Goal: Task Accomplishment & Management: Manage account settings

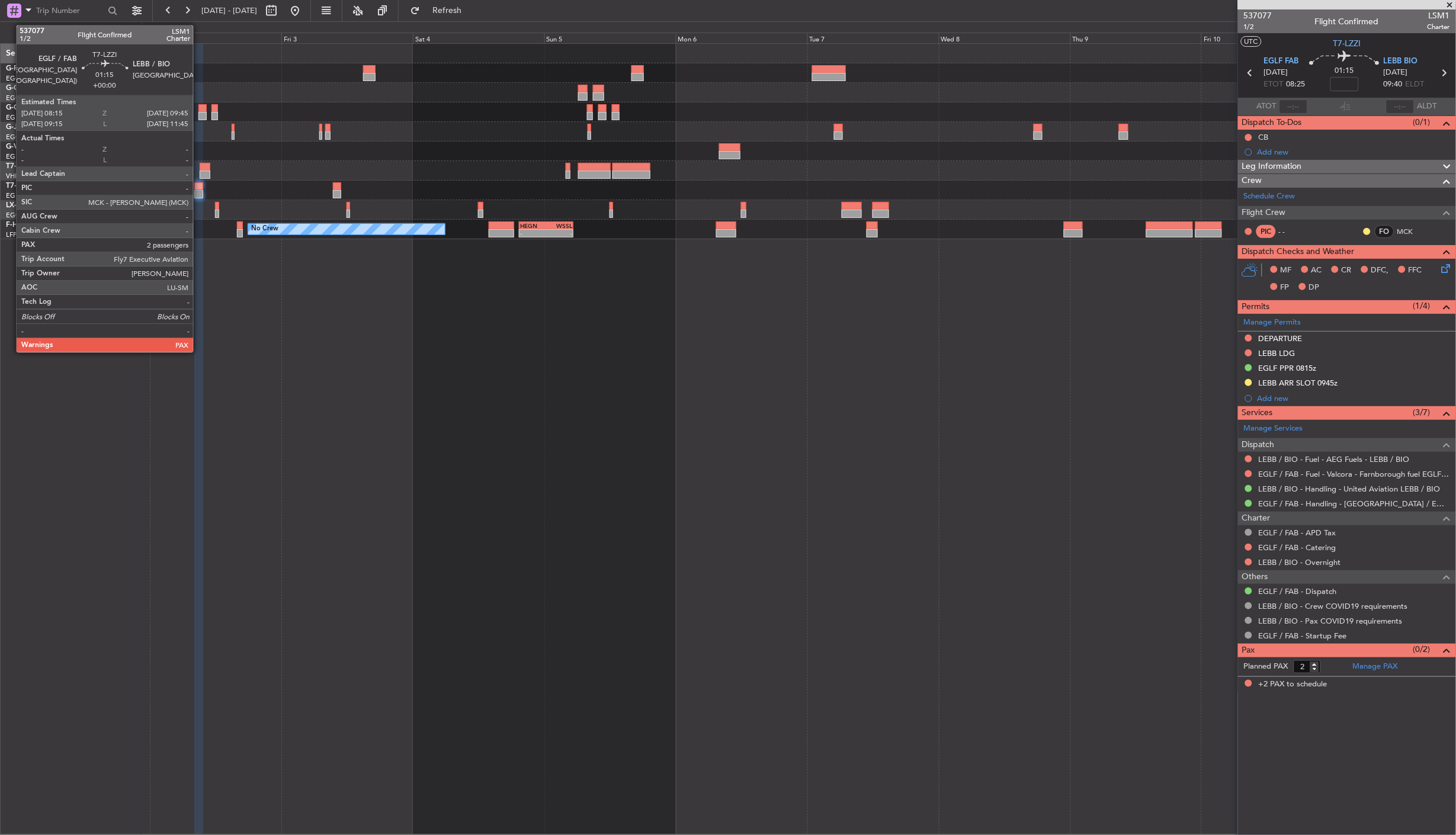
click at [199, 187] on div at bounding box center [198, 186] width 8 height 8
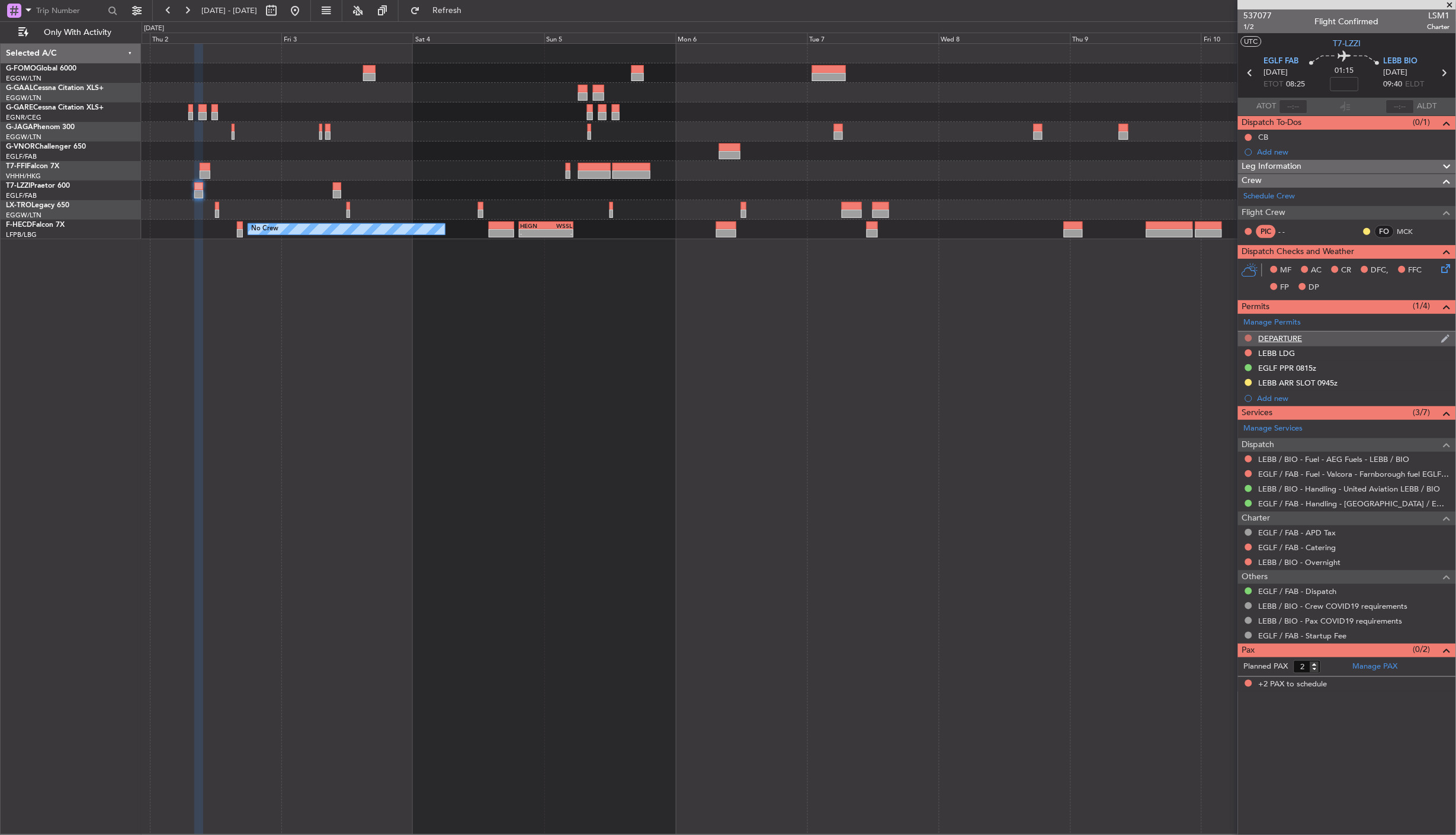
click at [1067, 337] on button at bounding box center [1249, 338] width 8 height 8
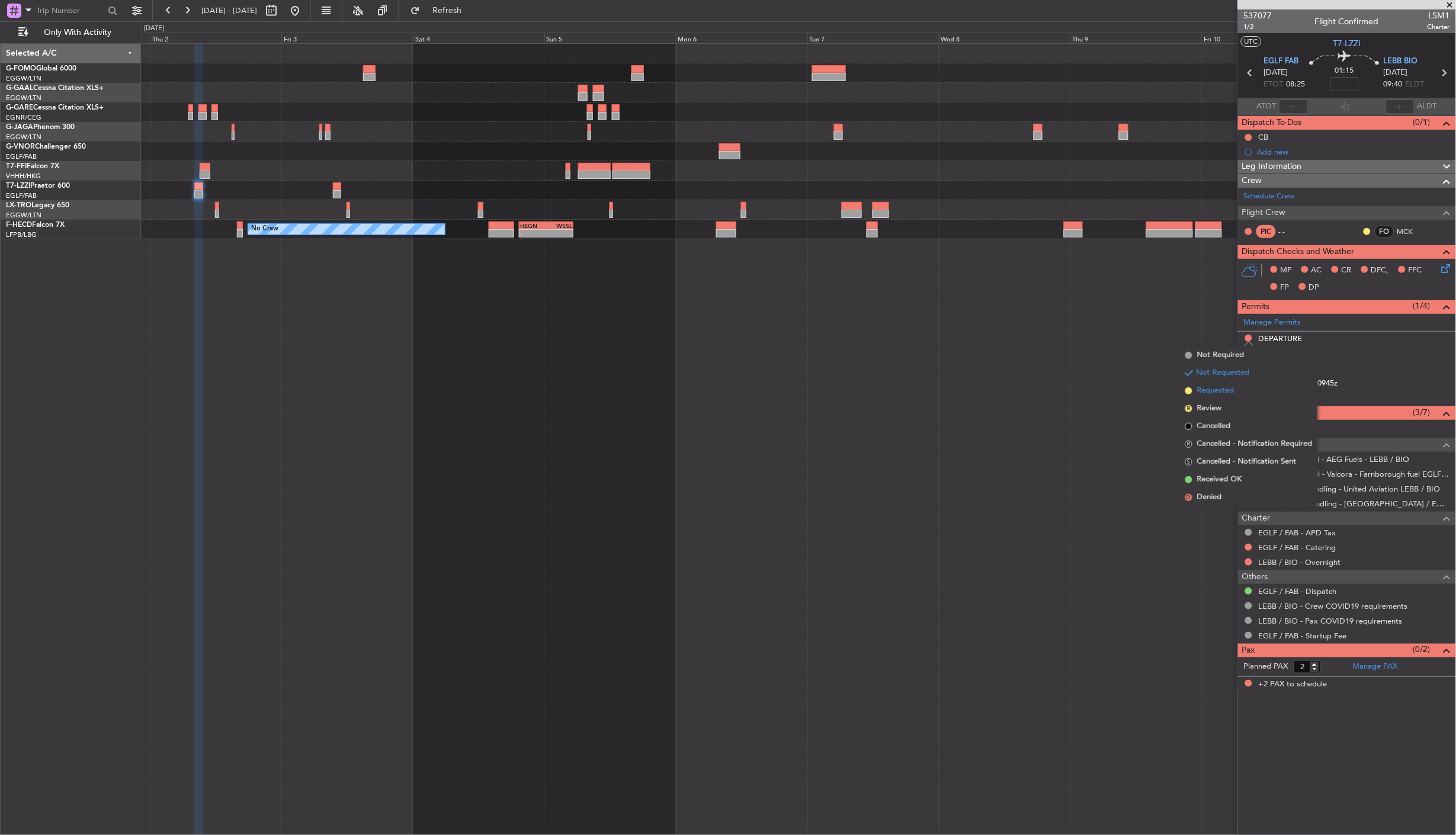
click at [1067, 391] on span "Requested" at bounding box center [1216, 391] width 38 height 12
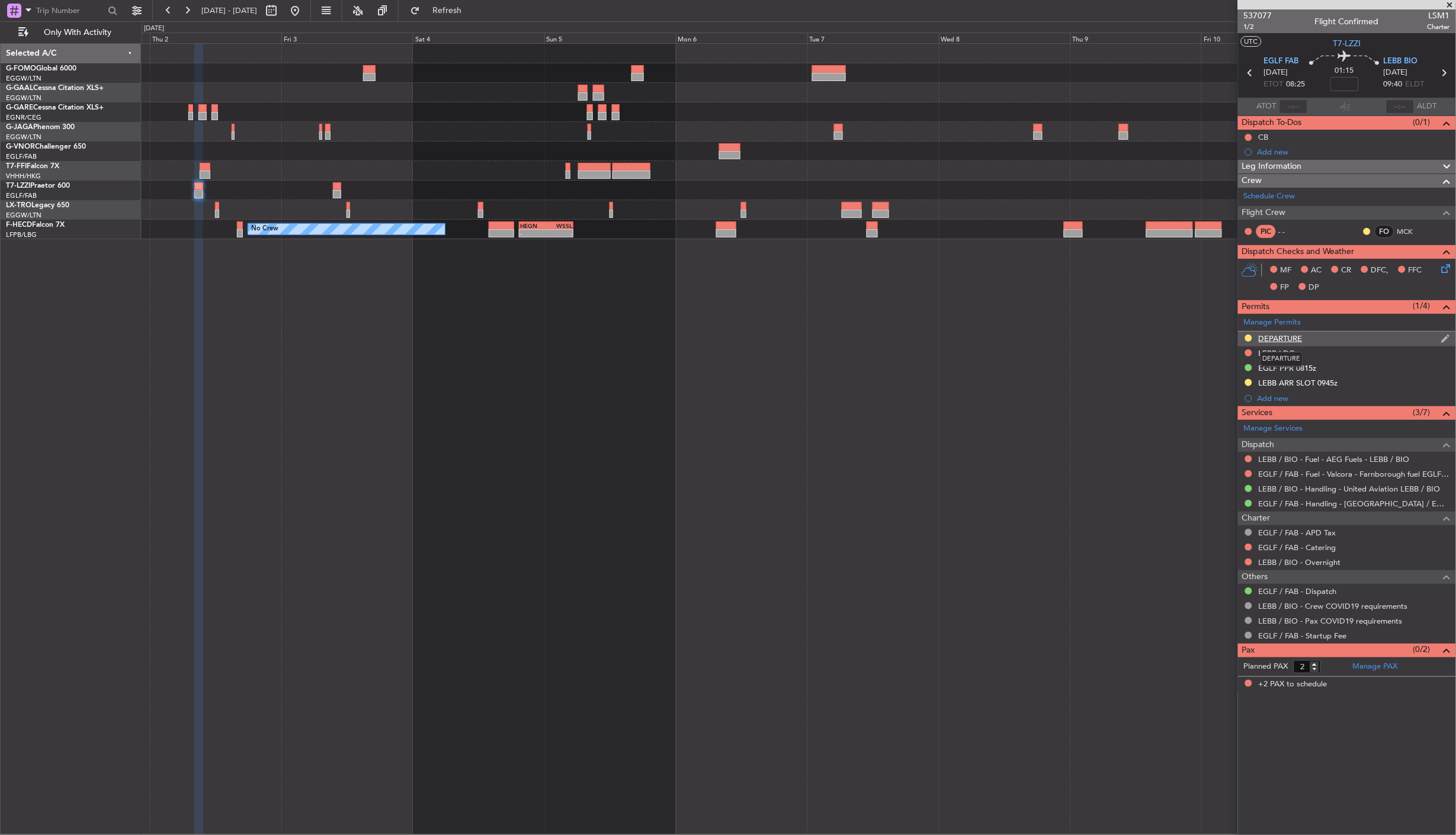
click at [1067, 334] on div "DEPARTURE" at bounding box center [1280, 338] width 44 height 10
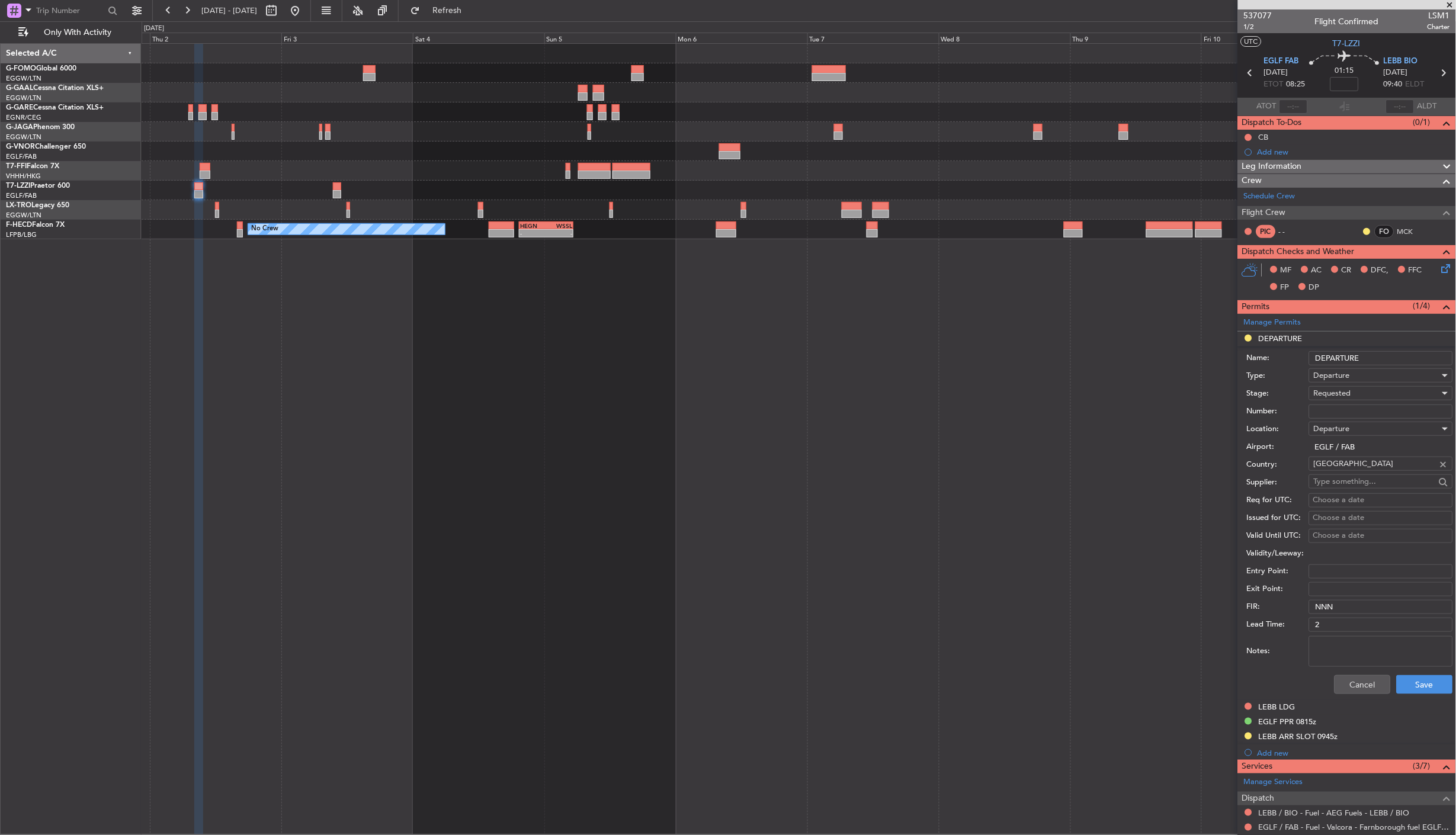
click at [1067, 408] on input "Number:" at bounding box center [1381, 411] width 144 height 14
click at [1067, 410] on input "Number:" at bounding box center [1381, 411] width 144 height 14
type input "fop 41245"
click at [1067, 684] on button "Save" at bounding box center [1425, 685] width 56 height 19
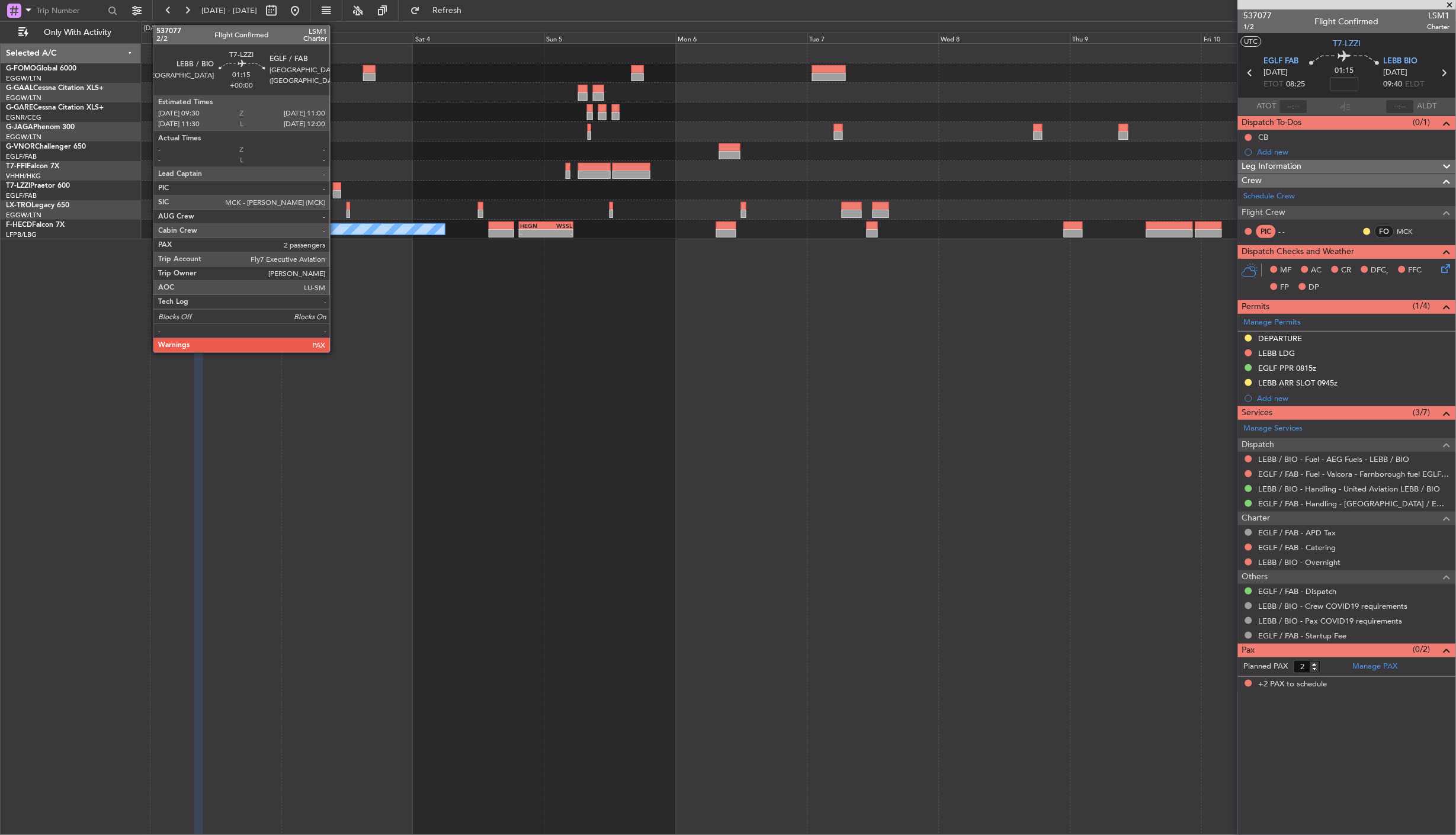
click at [336, 186] on div at bounding box center [336, 186] width 8 height 8
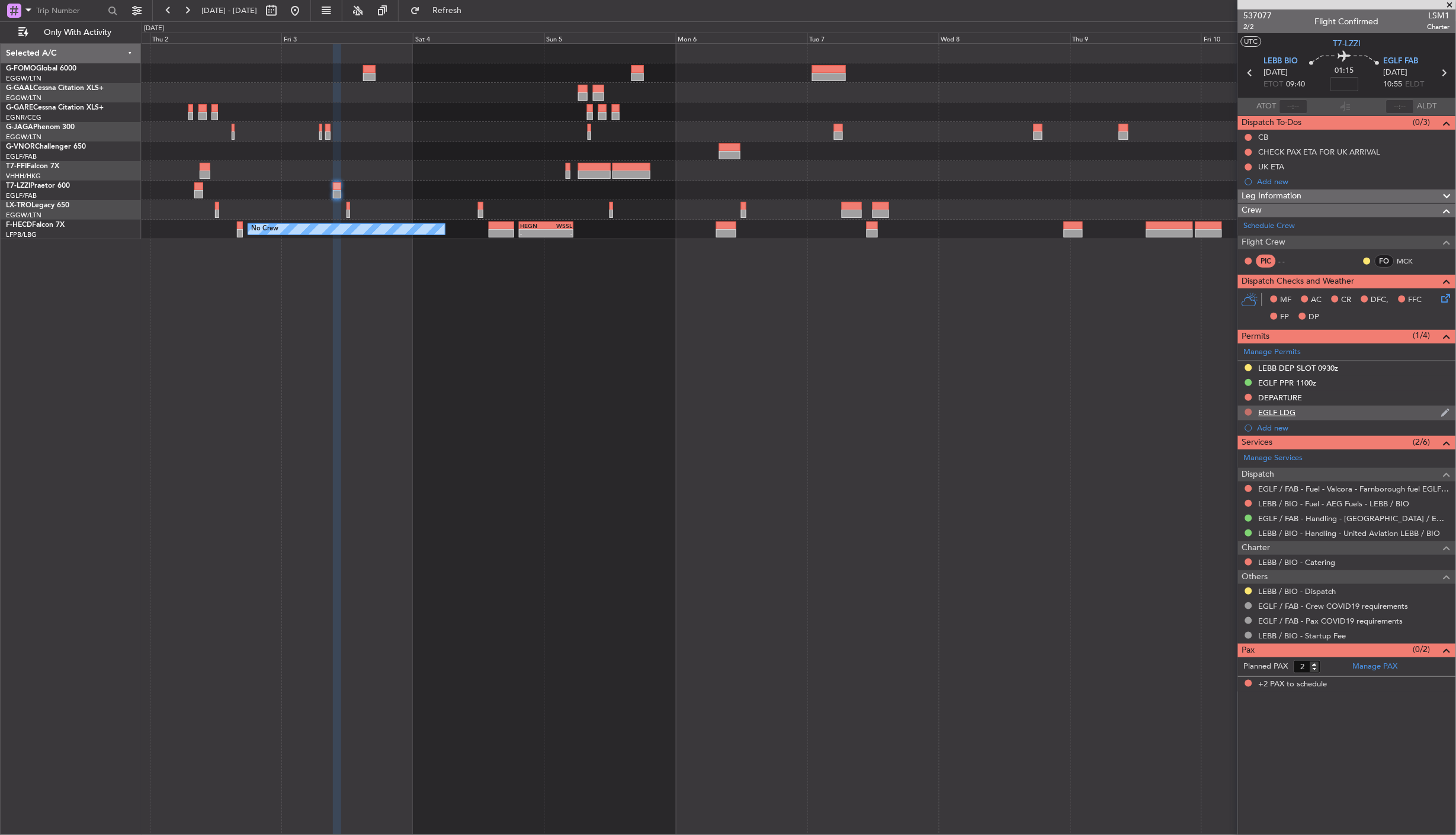
click at [1067, 412] on button at bounding box center [1249, 412] width 8 height 8
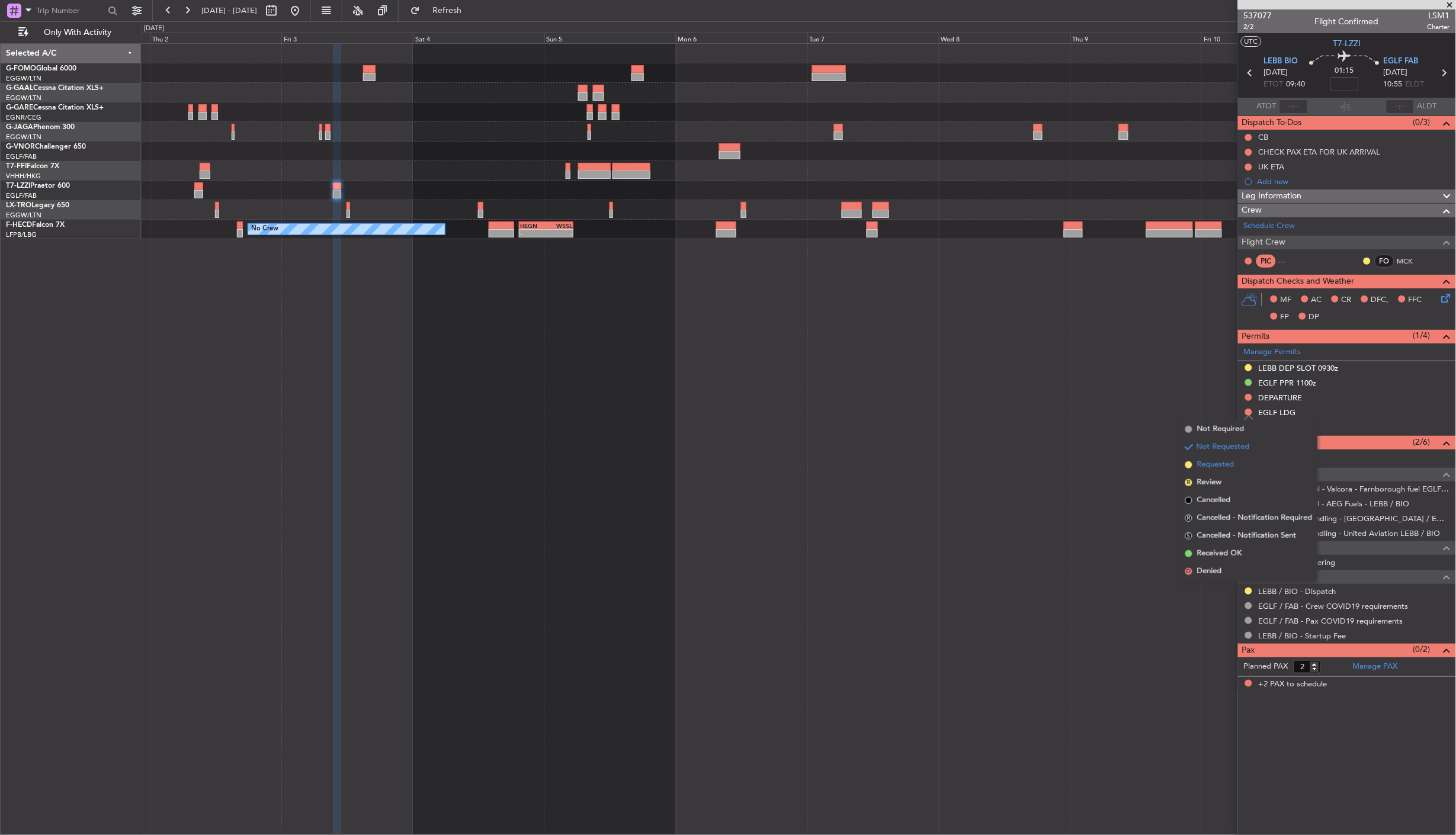
click at [1067, 467] on li "Requested" at bounding box center [1249, 465] width 137 height 18
click at [304, 16] on button at bounding box center [295, 10] width 19 height 19
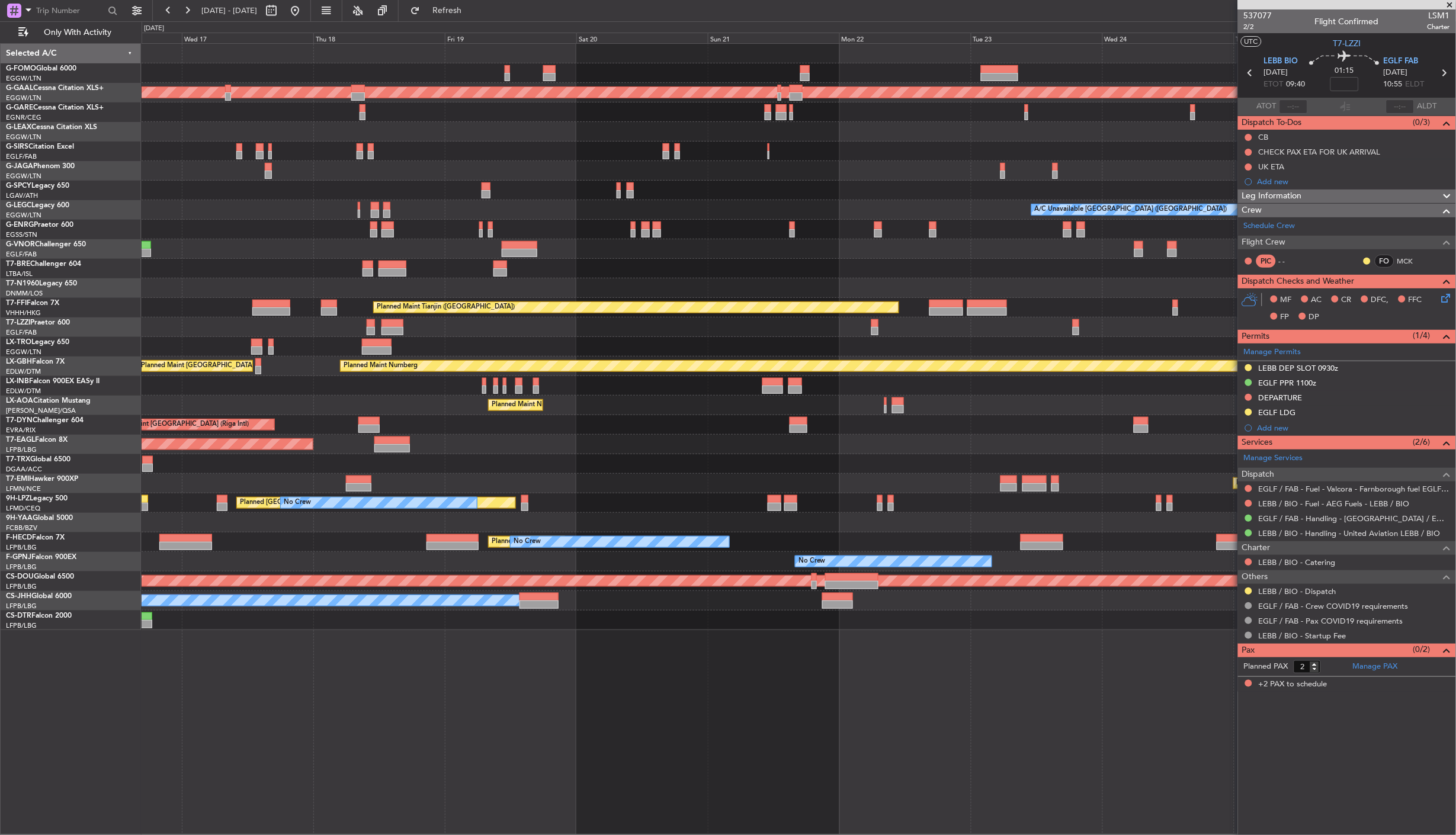
click at [192, 609] on div "Planned Maint Dusseldorf A/C Unavailable [GEOGRAPHIC_DATA] ([GEOGRAPHIC_DATA]) …" at bounding box center [798, 337] width 1314 height 586
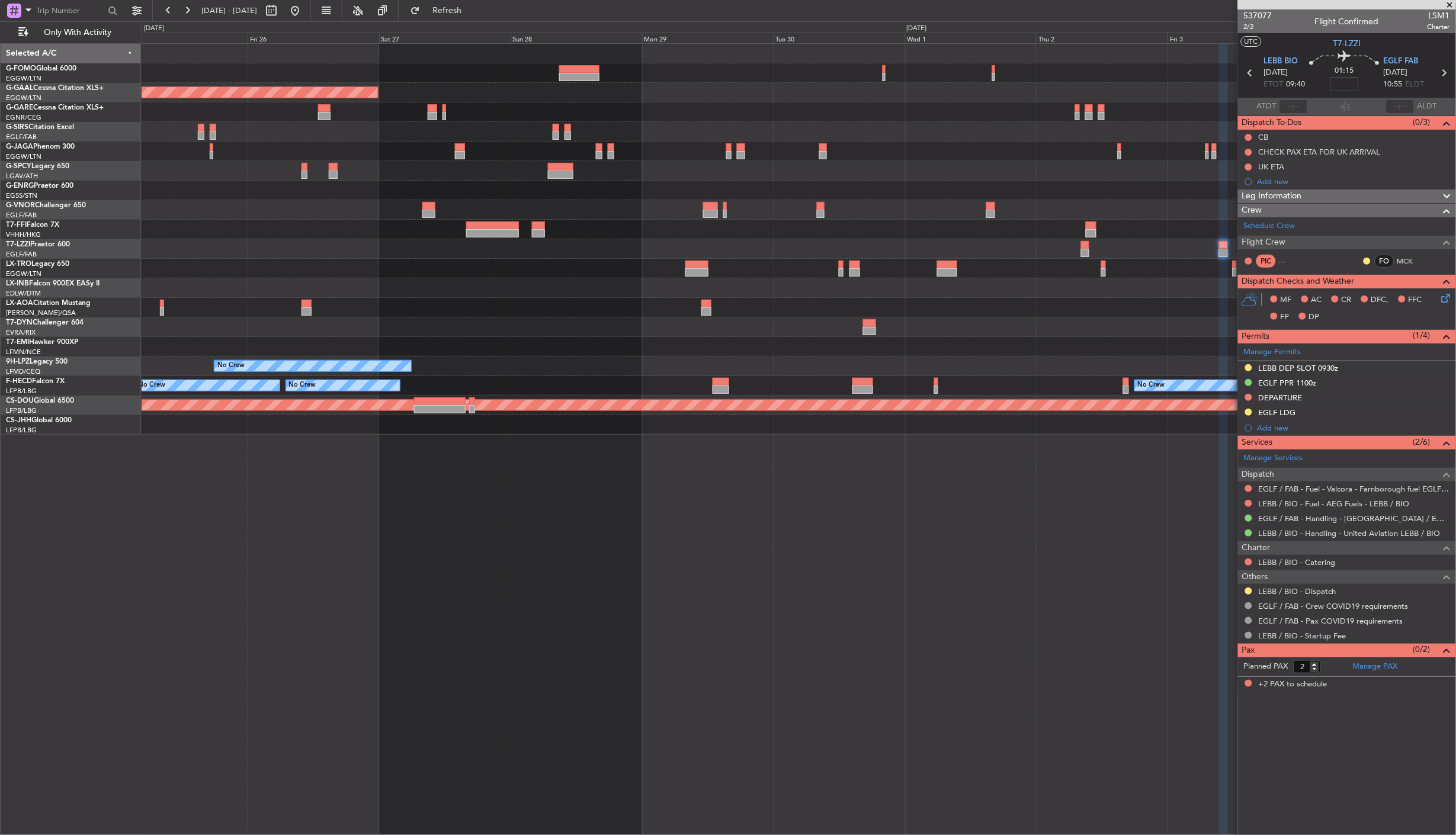
click at [257, 526] on div "Planned Maint Dusseldorf No Crew [GEOGRAPHIC_DATA] ([GEOGRAPHIC_DATA]) Planned …" at bounding box center [799, 439] width 1315 height 792
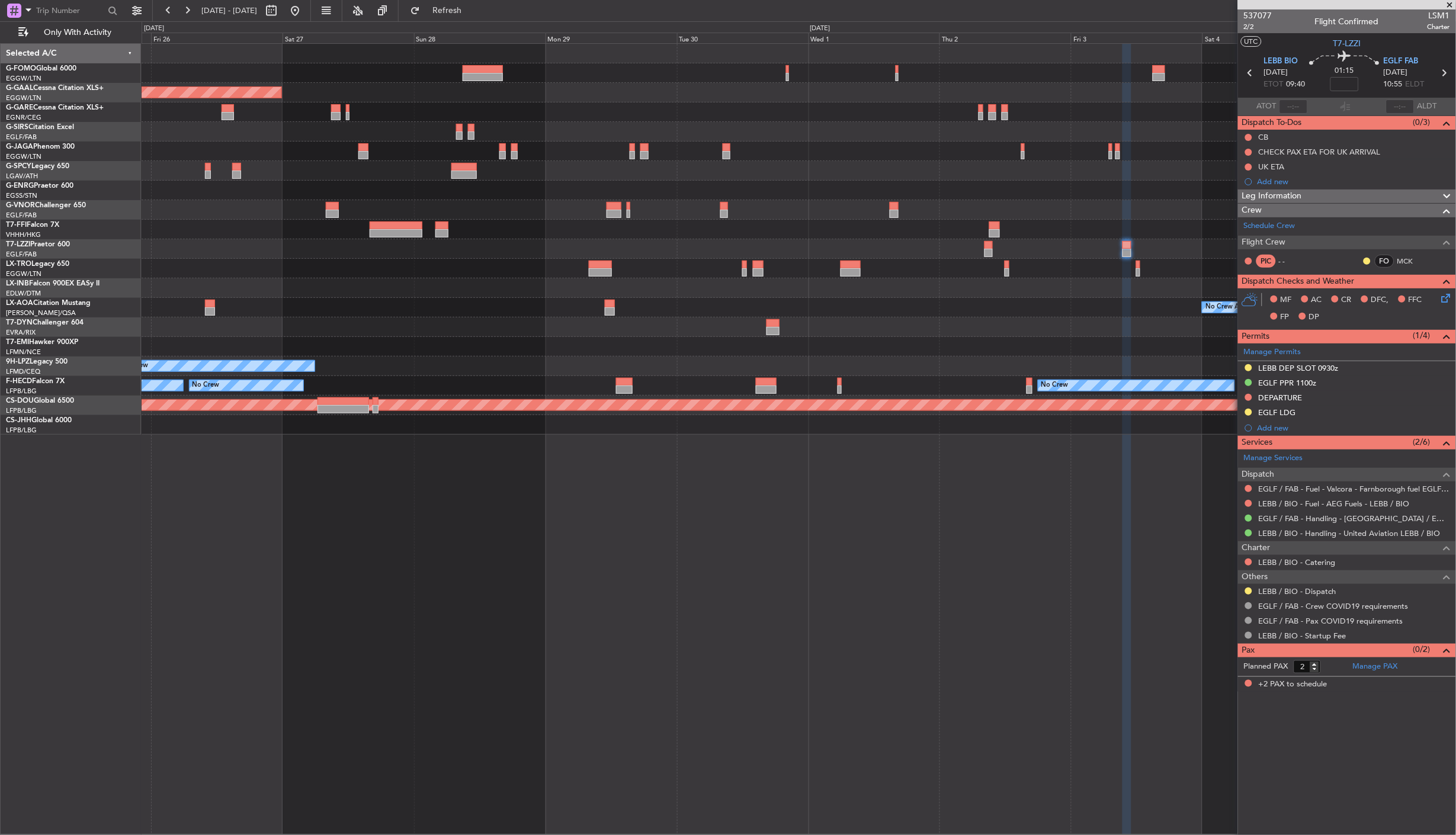
click at [716, 557] on div "Planned Maint Dusseldorf No Crew [GEOGRAPHIC_DATA] ([GEOGRAPHIC_DATA]) Planned …" at bounding box center [799, 439] width 1315 height 792
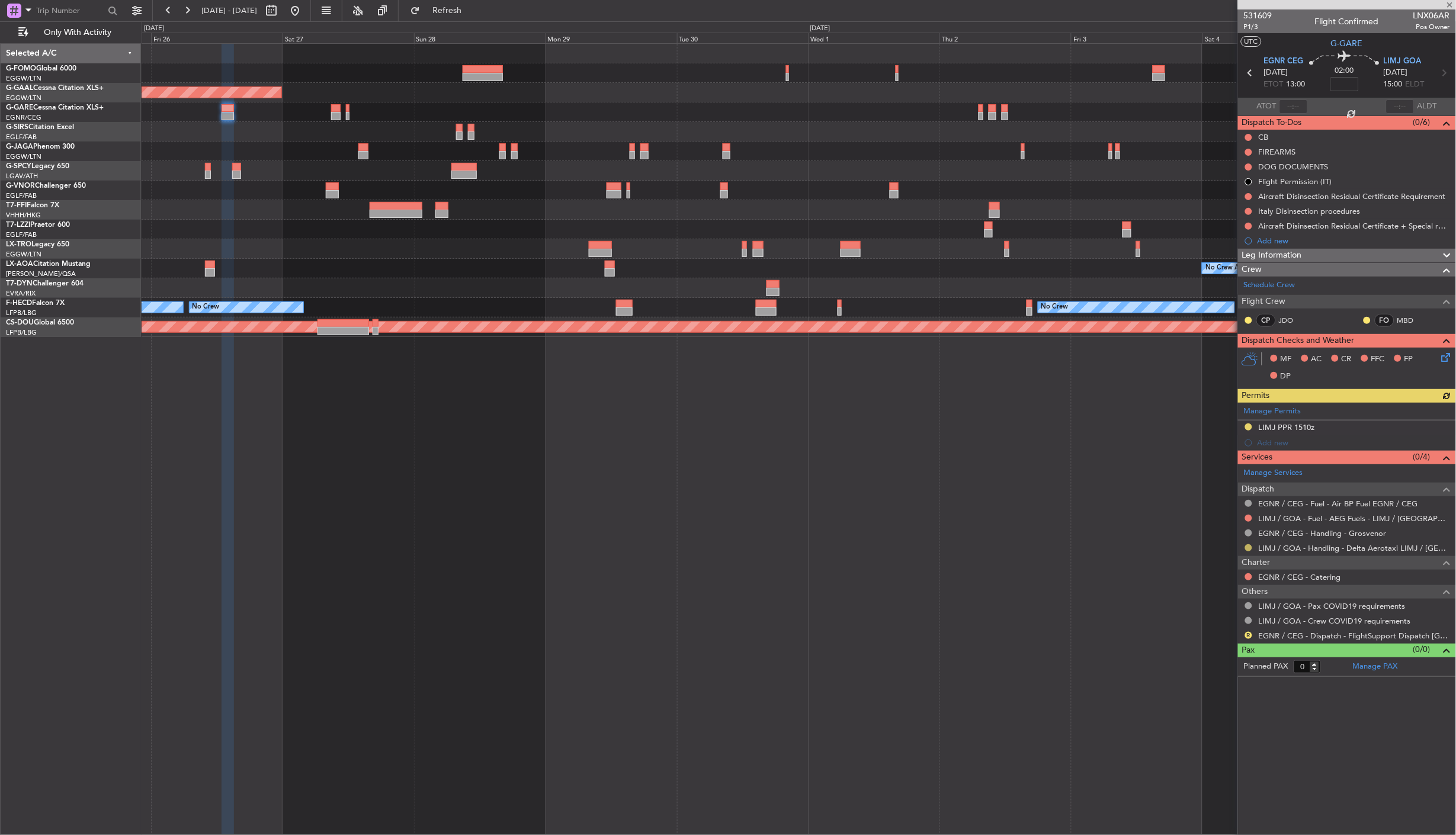
click at [1067, 548] on button at bounding box center [1249, 549] width 8 height 8
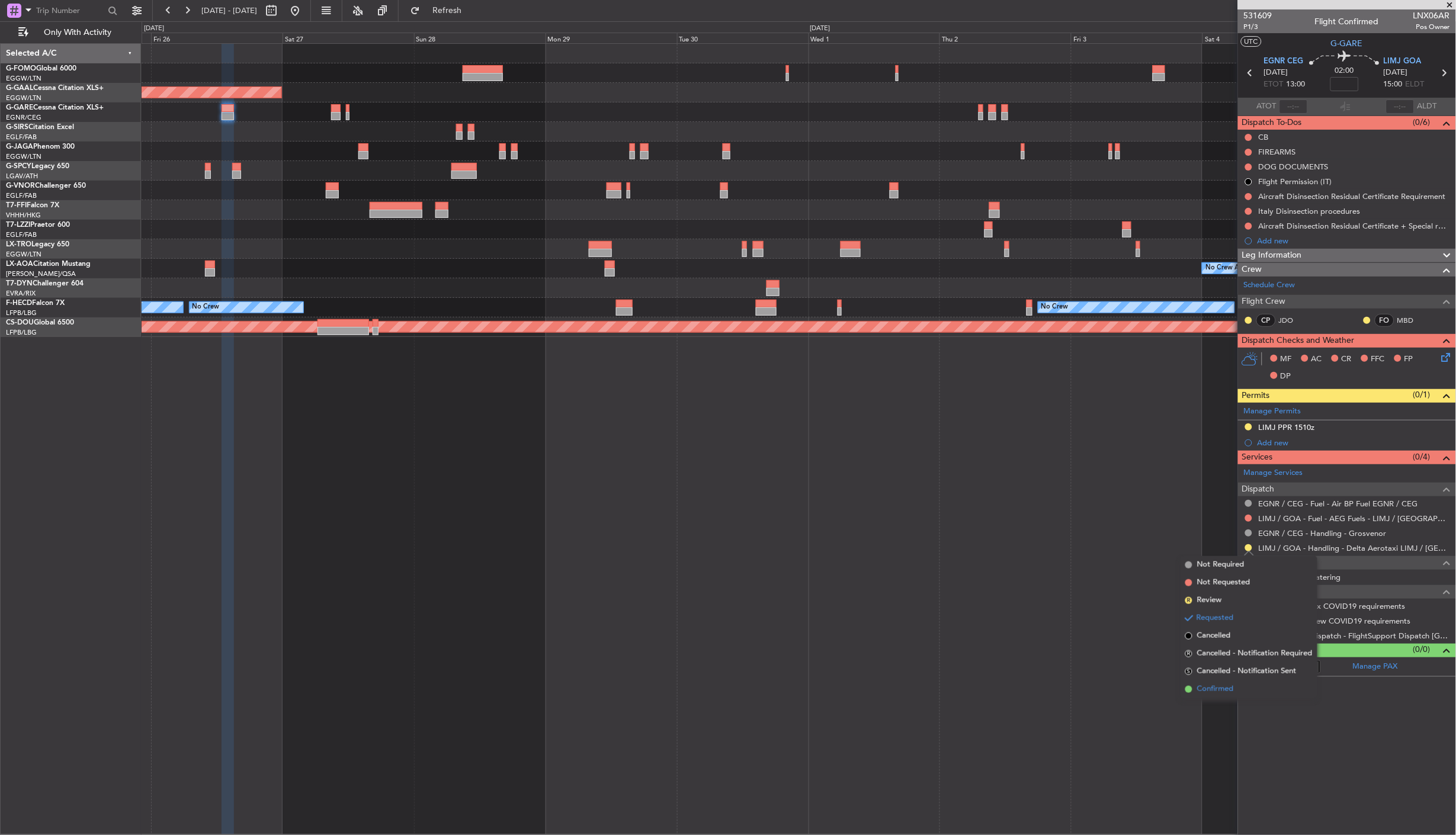
click at [1067, 688] on span "Confirmed" at bounding box center [1215, 689] width 37 height 12
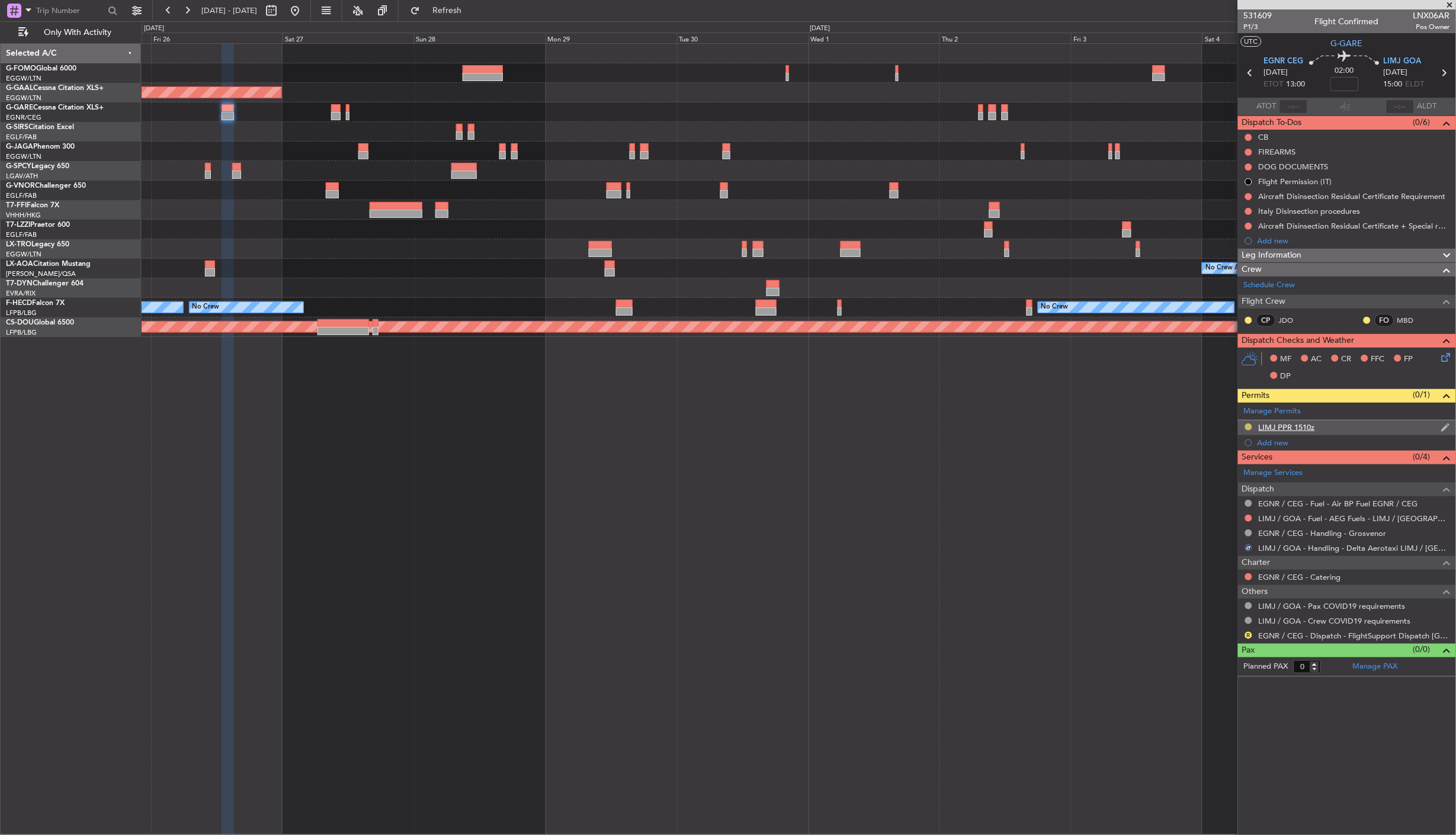
click at [1067, 428] on button at bounding box center [1249, 427] width 8 height 8
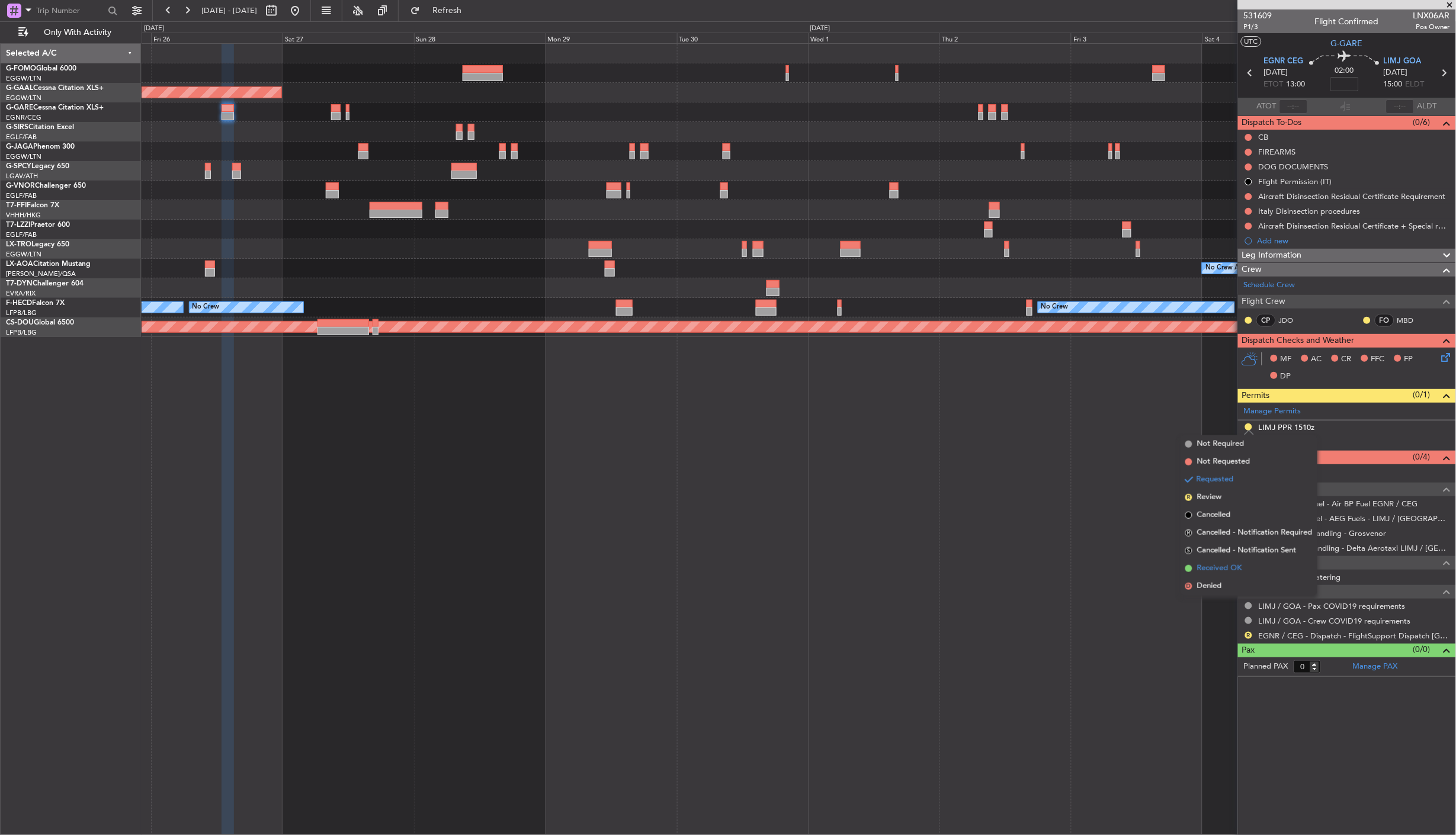
click at [1067, 570] on span "Received OK" at bounding box center [1219, 568] width 45 height 12
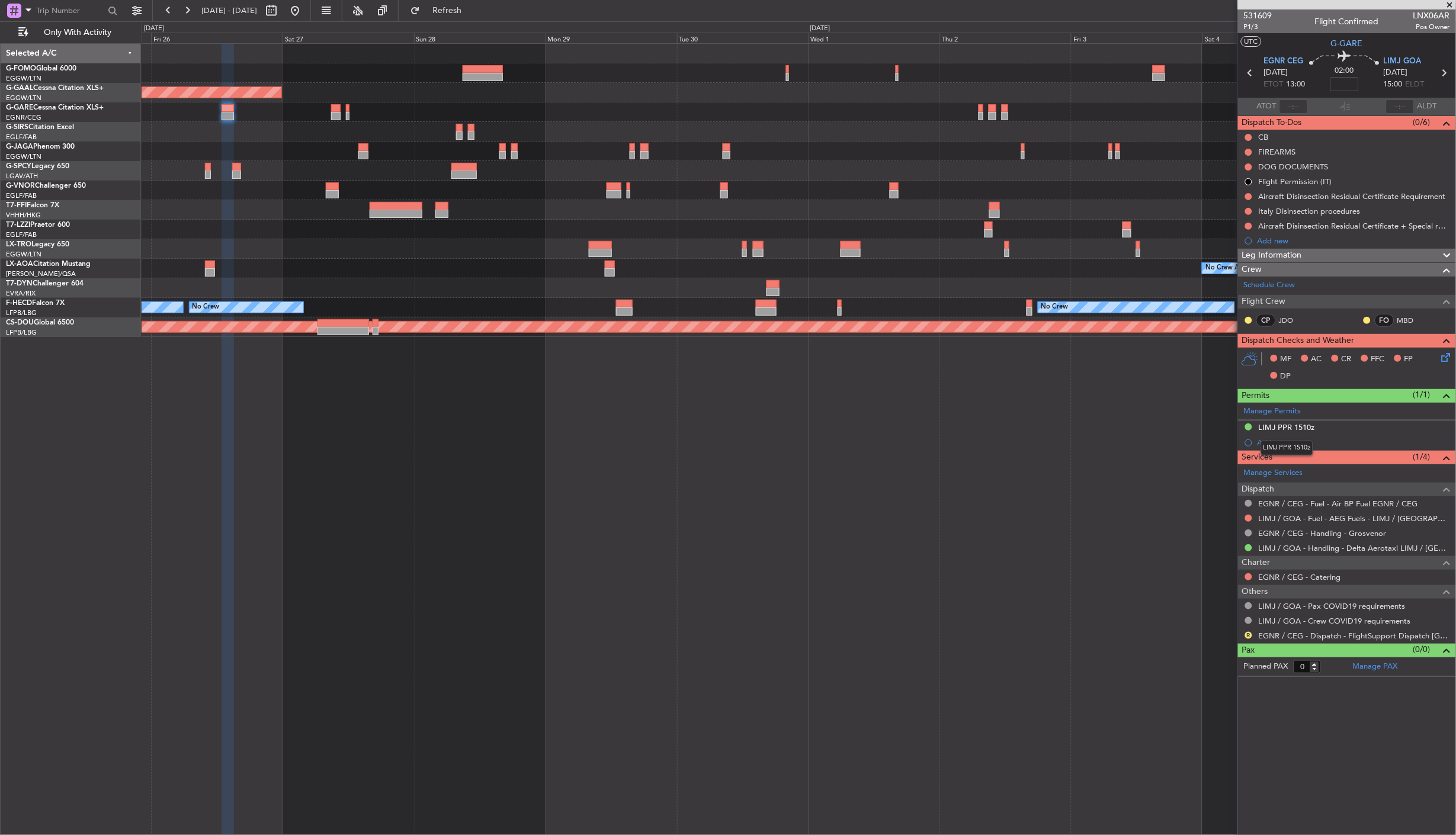
click at [1067, 427] on div "LIMJ PPR 1510z" at bounding box center [1287, 427] width 56 height 10
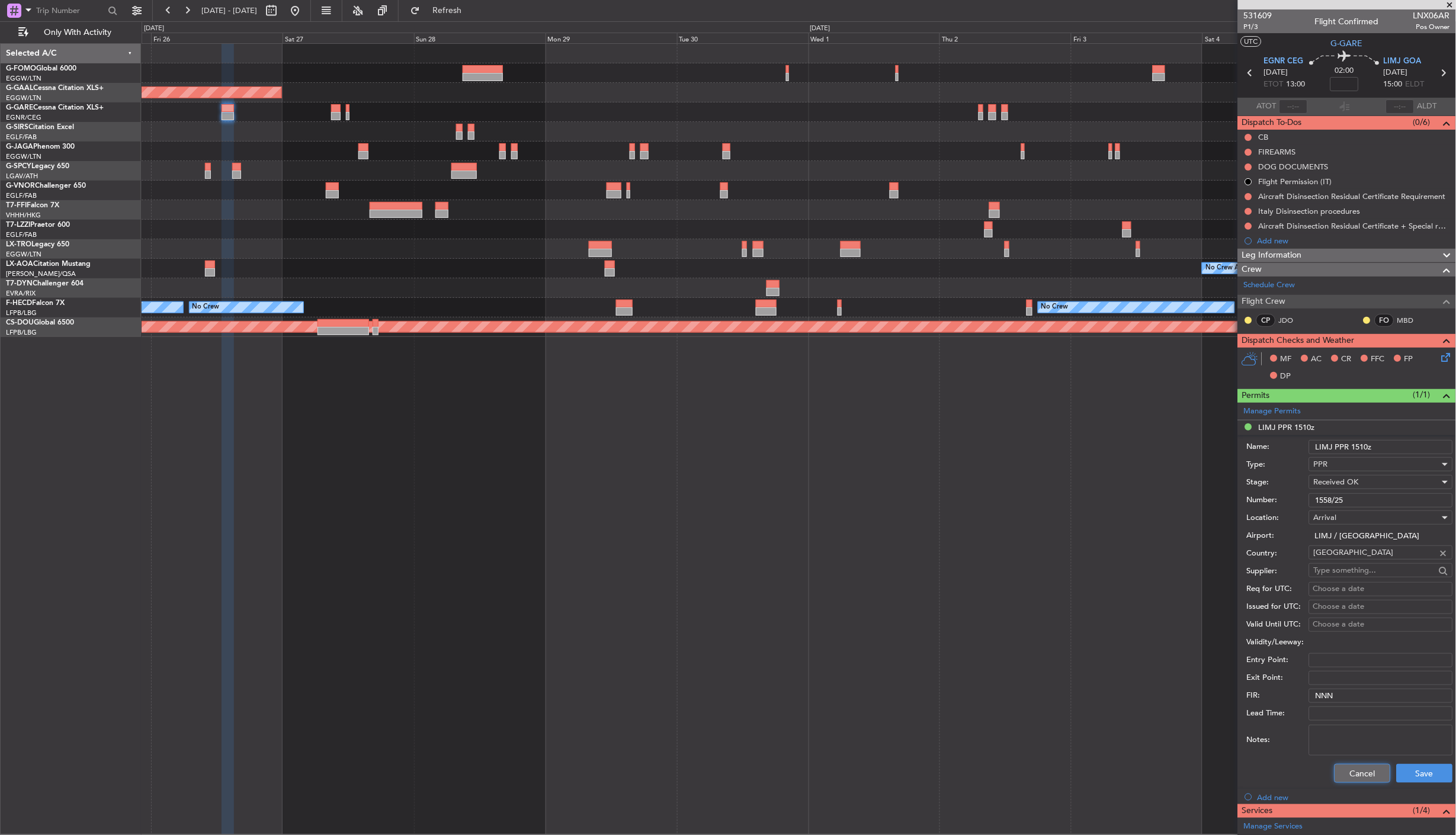
click at [1067, 777] on button "Cancel" at bounding box center [1363, 774] width 56 height 19
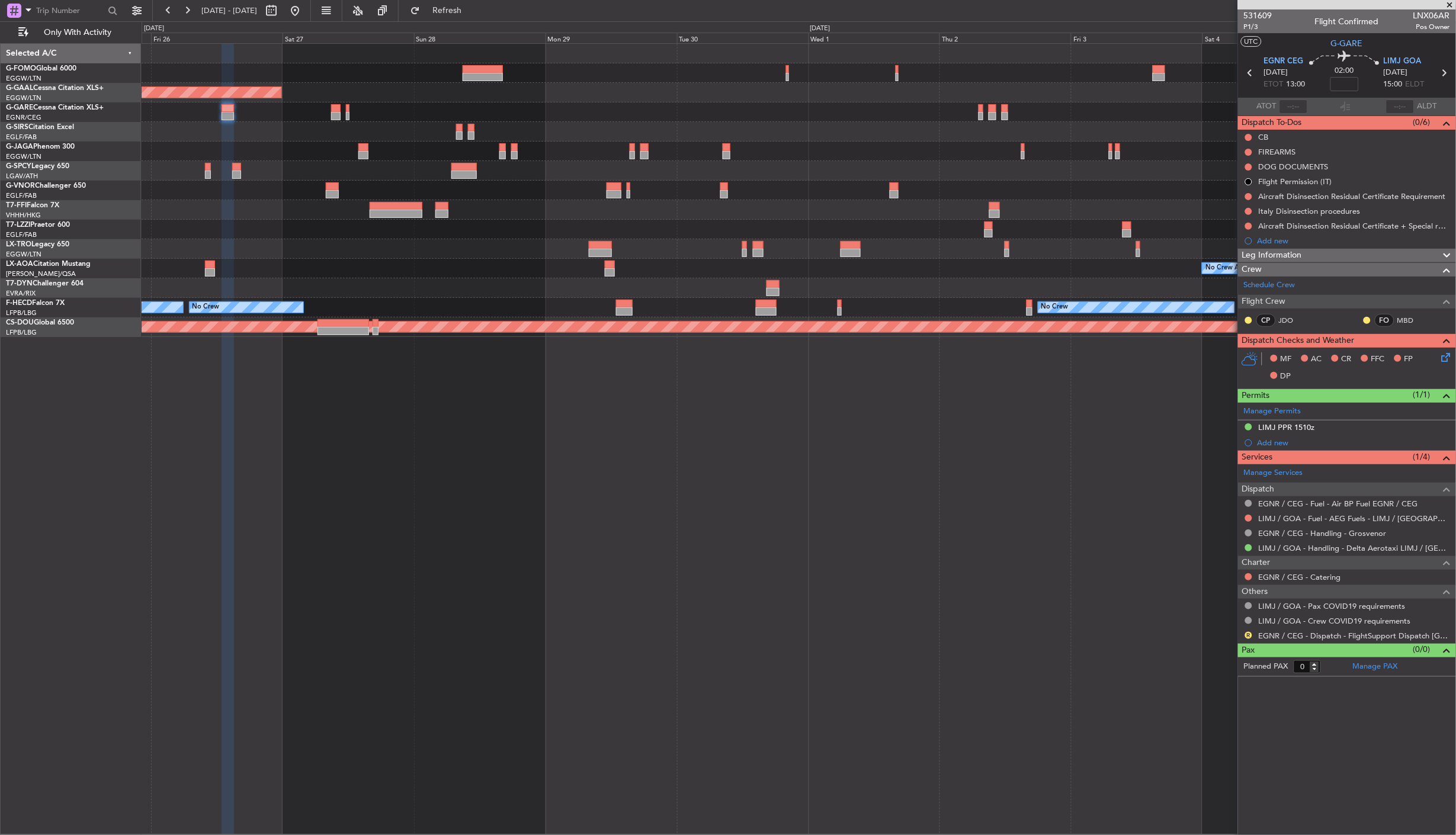
click at [1067, 70] on icon at bounding box center [1444, 72] width 15 height 15
type input "3"
